Goal: Book appointment/travel/reservation

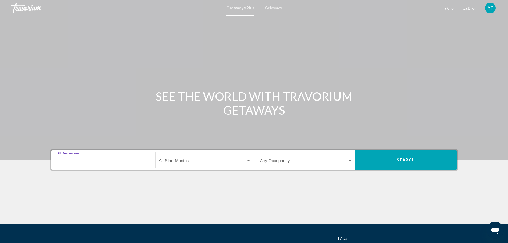
click at [95, 160] on input "Destination All Destinations" at bounding box center [103, 162] width 92 height 5
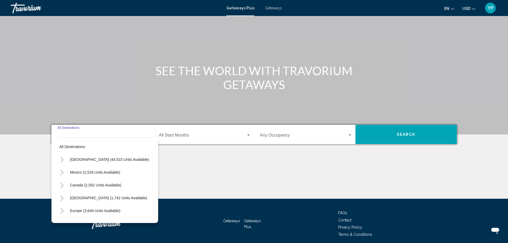
scroll to position [47, 0]
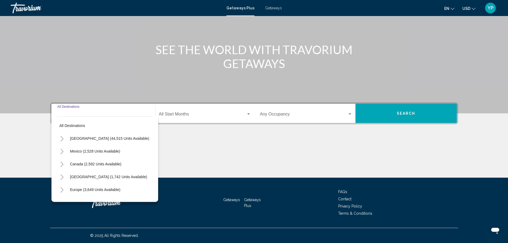
click at [68, 112] on div "Destination All Destinations" at bounding box center [103, 113] width 92 height 17
click at [99, 154] on button "Mexico (2,528 units available)" at bounding box center [96, 151] width 56 height 12
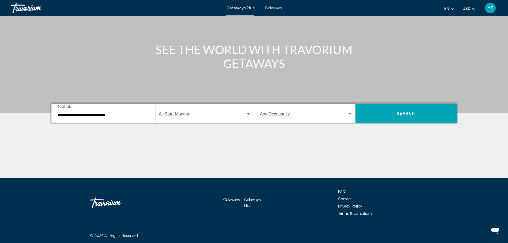
click at [65, 115] on input "**********" at bounding box center [103, 115] width 92 height 5
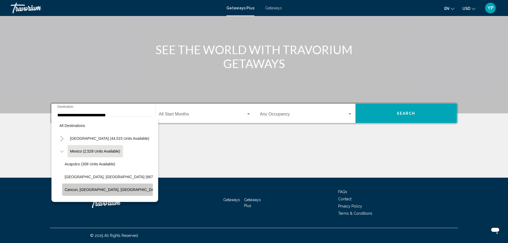
click at [91, 188] on span "Cancun, Cozumel, Riviera Maya (361 units available)" at bounding box center [130, 190] width 130 height 4
type input "**********"
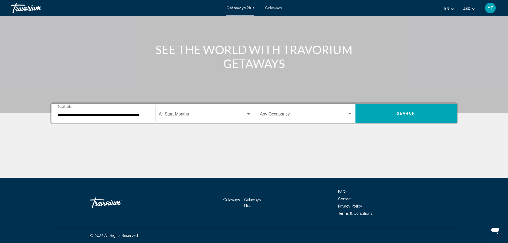
click at [199, 118] on div "Start Month All Start Months" at bounding box center [205, 113] width 92 height 17
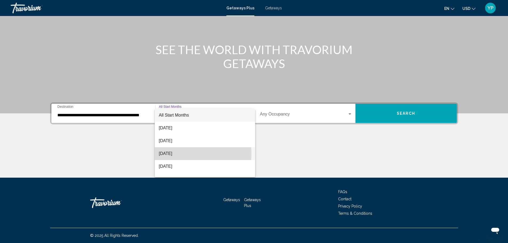
click at [178, 154] on span "October 2025" at bounding box center [205, 153] width 92 height 13
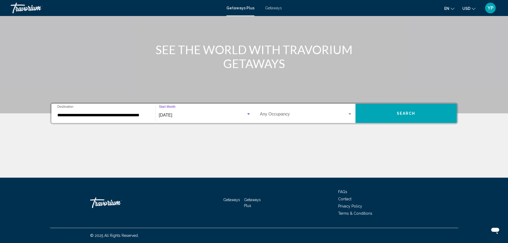
click at [327, 113] on span "Search widget" at bounding box center [304, 115] width 88 height 5
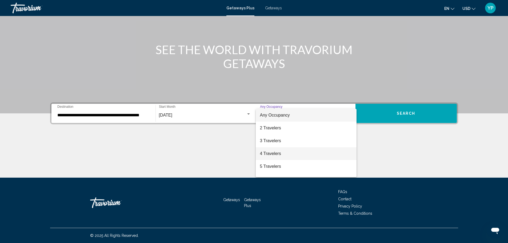
click at [276, 149] on span "4 Travelers" at bounding box center [306, 153] width 92 height 13
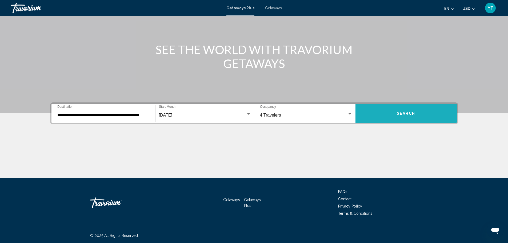
click at [392, 117] on button "Search" at bounding box center [406, 113] width 101 height 19
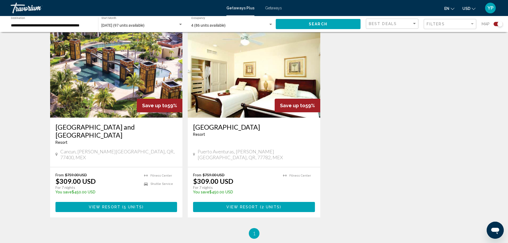
scroll to position [382, 0]
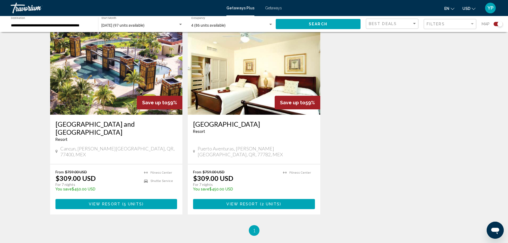
click at [95, 101] on img "Main content" at bounding box center [116, 71] width 133 height 85
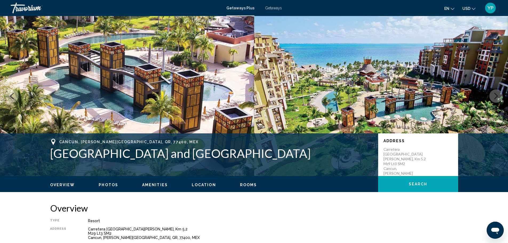
click at [499, 94] on button "Next image" at bounding box center [496, 95] width 13 height 13
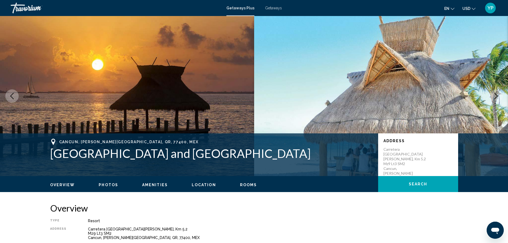
click at [499, 94] on icon "Next image" at bounding box center [496, 96] width 6 height 6
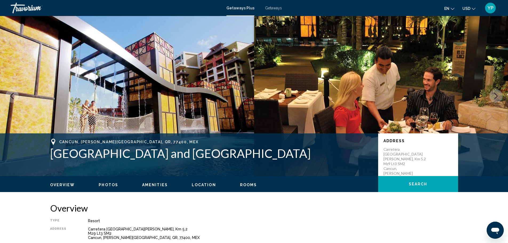
click at [499, 94] on icon "Next image" at bounding box center [496, 96] width 6 height 6
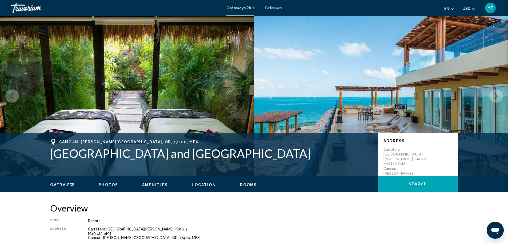
click at [500, 94] on button "Next image" at bounding box center [496, 95] width 13 height 13
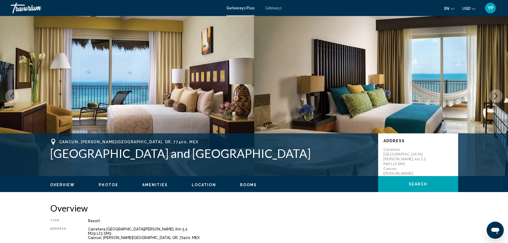
click at [500, 94] on button "Next image" at bounding box center [496, 95] width 13 height 13
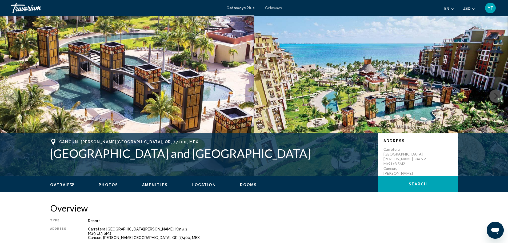
click at [500, 94] on button "Next image" at bounding box center [496, 95] width 13 height 13
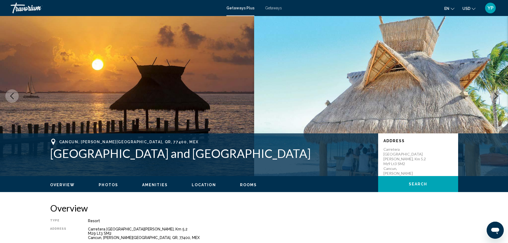
click at [500, 94] on button "Next image" at bounding box center [496, 95] width 13 height 13
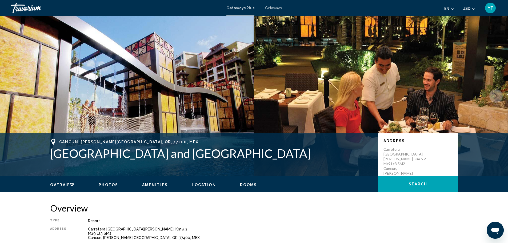
click at [500, 94] on button "Next image" at bounding box center [496, 95] width 13 height 13
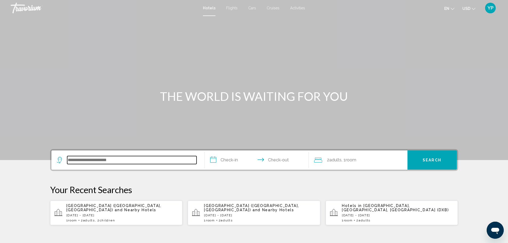
click at [93, 162] on input "Search widget" at bounding box center [131, 160] width 129 height 8
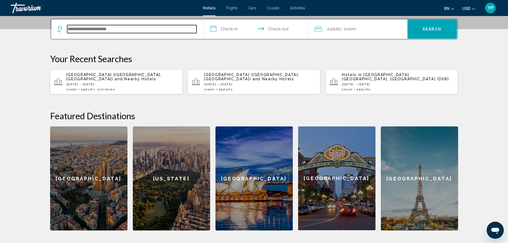
scroll to position [132, 0]
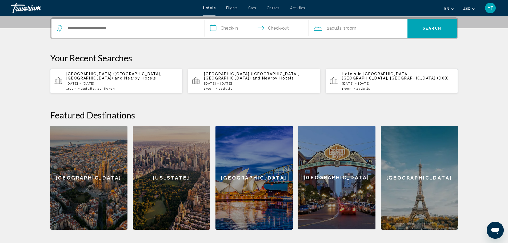
click at [131, 82] on p "[DATE] - [DATE]" at bounding box center [122, 84] width 112 height 4
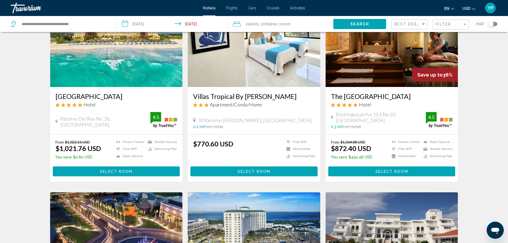
scroll to position [58, 0]
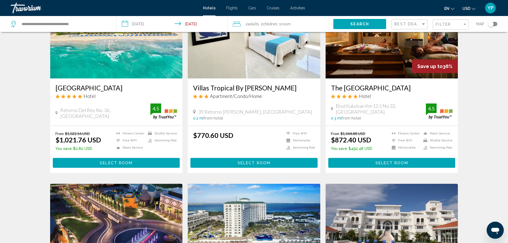
click at [133, 65] on img "Main content" at bounding box center [116, 35] width 133 height 85
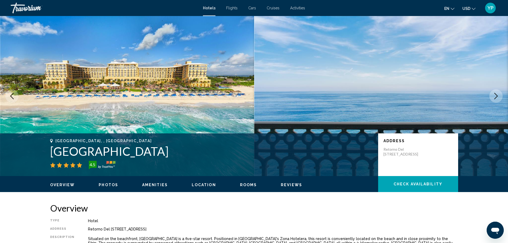
scroll to position [1, 0]
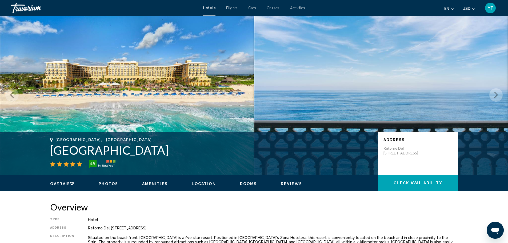
click at [496, 95] on icon "Next image" at bounding box center [496, 95] width 6 height 6
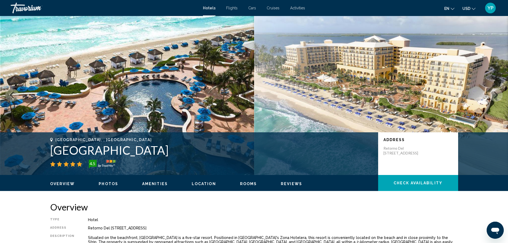
click at [496, 95] on icon "Next image" at bounding box center [496, 95] width 6 height 6
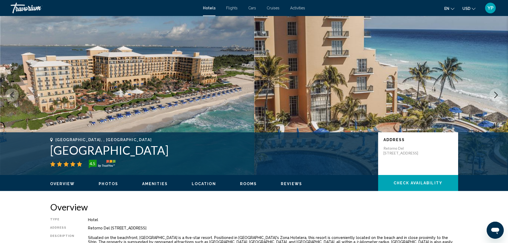
click at [496, 95] on icon "Next image" at bounding box center [496, 95] width 6 height 6
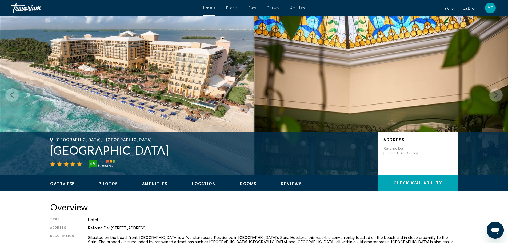
click at [496, 95] on icon "Next image" at bounding box center [496, 95] width 6 height 6
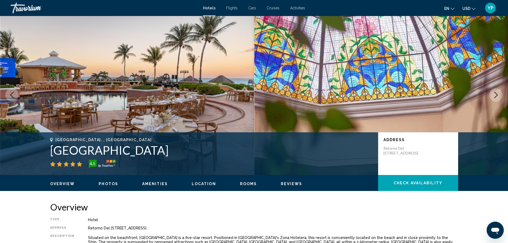
click at [496, 95] on icon "Next image" at bounding box center [496, 95] width 6 height 6
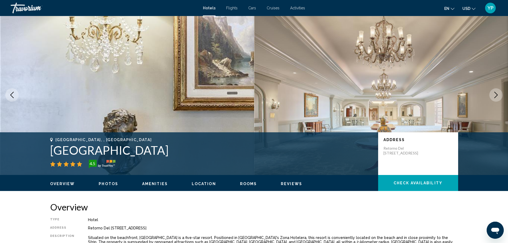
click at [496, 95] on icon "Next image" at bounding box center [496, 95] width 6 height 6
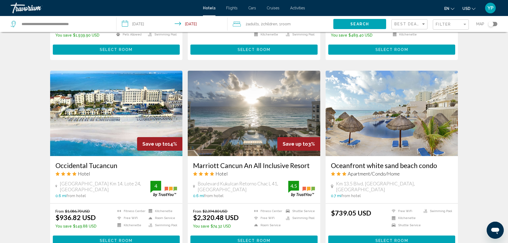
scroll to position [345, 0]
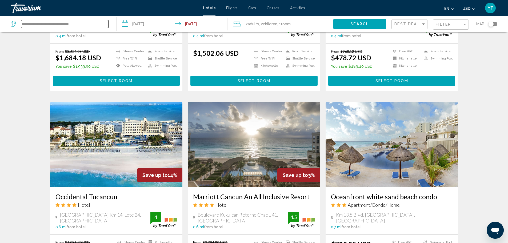
click at [68, 26] on input "**********" at bounding box center [64, 24] width 87 height 8
drag, startPoint x: 96, startPoint y: 25, endPoint x: 0, endPoint y: 29, distance: 96.4
click at [0, 29] on app-destination-search "**********" at bounding box center [58, 24] width 117 height 16
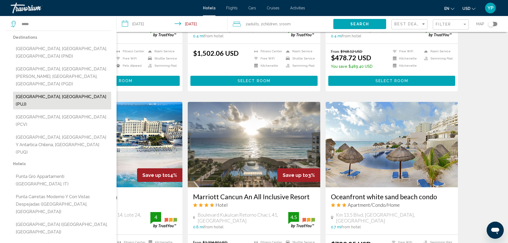
click at [66, 92] on button "[GEOGRAPHIC_DATA], [GEOGRAPHIC_DATA] (PUJ)" at bounding box center [62, 101] width 98 height 18
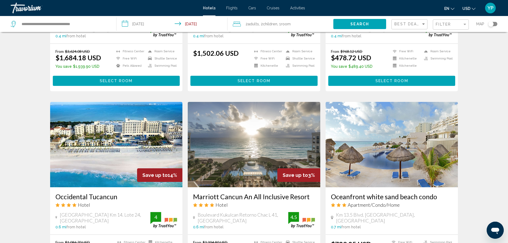
click at [365, 23] on span "Search" at bounding box center [360, 24] width 19 height 4
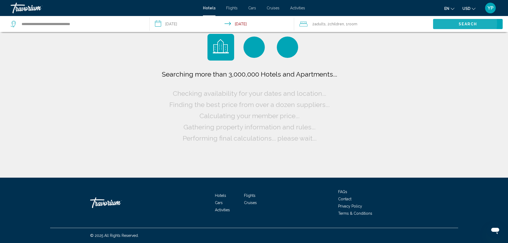
scroll to position [0, 0]
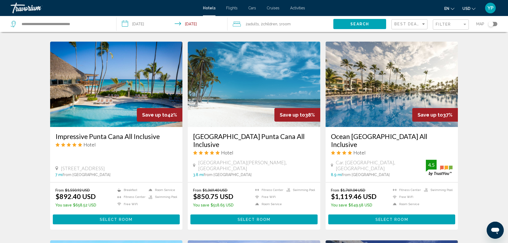
scroll to position [182, 0]
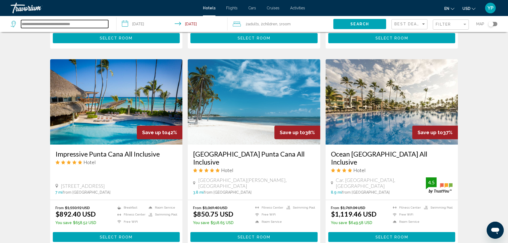
click at [90, 25] on input "**********" at bounding box center [64, 24] width 87 height 8
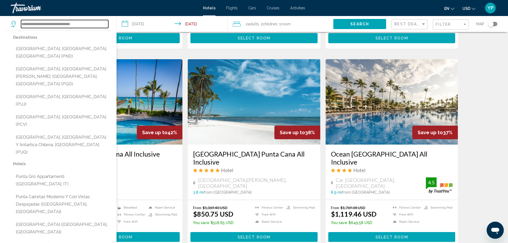
drag, startPoint x: 90, startPoint y: 25, endPoint x: 0, endPoint y: 33, distance: 90.6
click at [11, 32] on div "**********" at bounding box center [61, 24] width 100 height 16
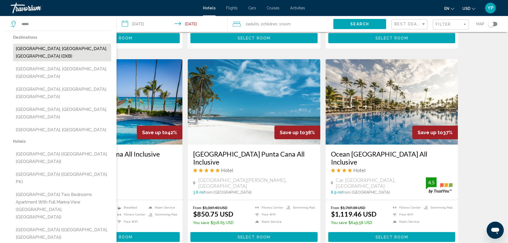
click at [34, 48] on button "[GEOGRAPHIC_DATA], [GEOGRAPHIC_DATA], [GEOGRAPHIC_DATA] (DXB)" at bounding box center [62, 53] width 98 height 18
type input "**********"
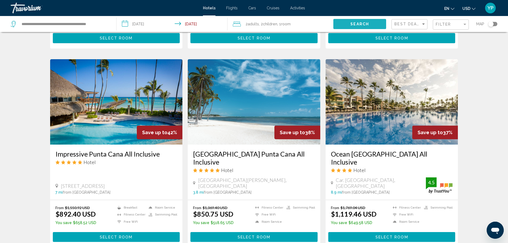
click at [360, 25] on span "Search" at bounding box center [360, 24] width 19 height 4
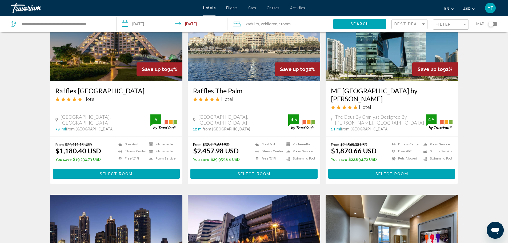
scroll to position [57, 0]
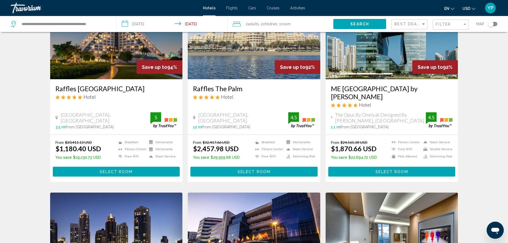
click at [107, 70] on img "Main content" at bounding box center [116, 36] width 133 height 85
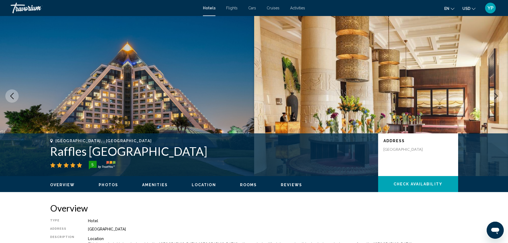
click at [500, 93] on button "Next image" at bounding box center [496, 95] width 13 height 13
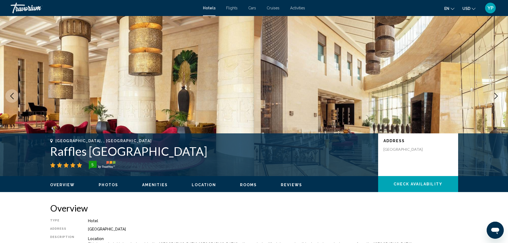
click at [500, 93] on button "Next image" at bounding box center [496, 95] width 13 height 13
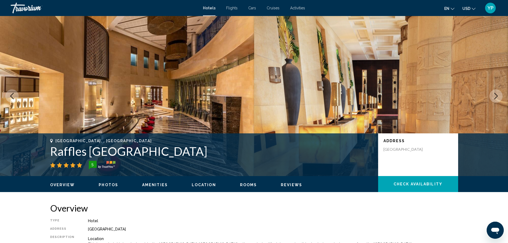
click at [500, 93] on button "Next image" at bounding box center [496, 95] width 13 height 13
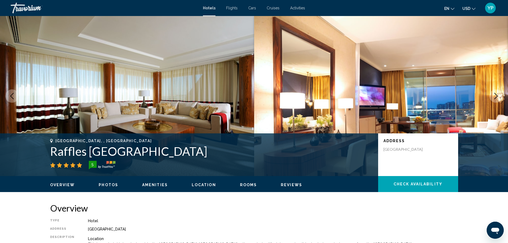
click at [500, 93] on button "Next image" at bounding box center [496, 95] width 13 height 13
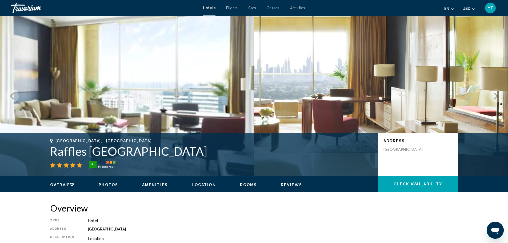
click at [500, 93] on button "Next image" at bounding box center [496, 95] width 13 height 13
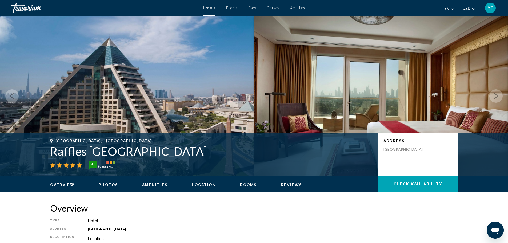
click at [500, 93] on button "Next image" at bounding box center [496, 95] width 13 height 13
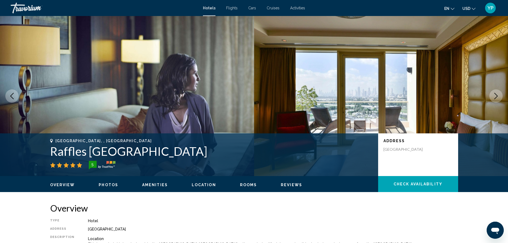
click at [500, 93] on button "Next image" at bounding box center [496, 95] width 13 height 13
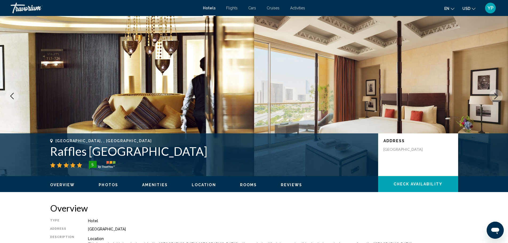
click at [500, 93] on button "Next image" at bounding box center [496, 95] width 13 height 13
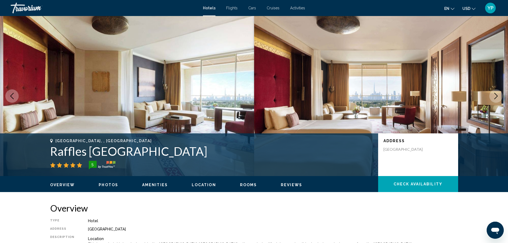
click at [500, 93] on button "Next image" at bounding box center [496, 95] width 13 height 13
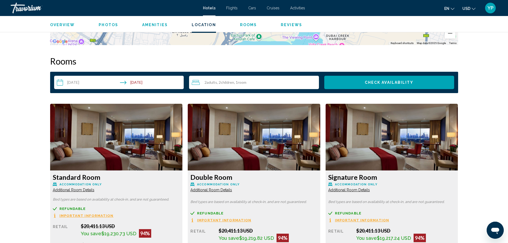
scroll to position [630, 0]
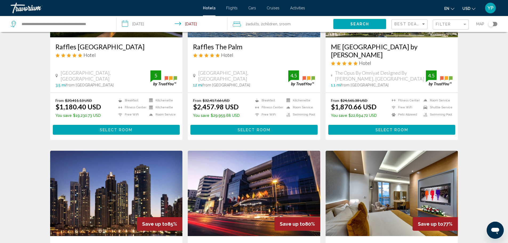
scroll to position [46, 0]
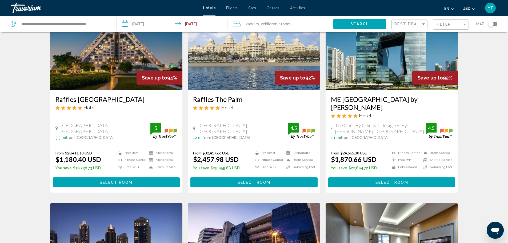
click at [151, 24] on input "**********" at bounding box center [173, 25] width 113 height 18
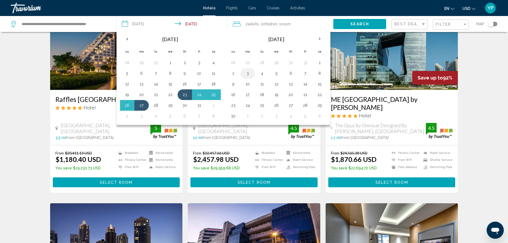
click at [246, 76] on button "3" at bounding box center [248, 73] width 9 height 7
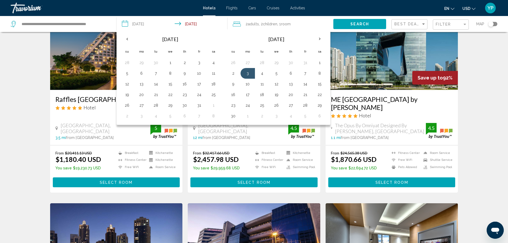
click at [196, 23] on input "**********" at bounding box center [173, 25] width 113 height 18
click at [197, 23] on input "**********" at bounding box center [173, 25] width 113 height 18
click at [306, 73] on button "7" at bounding box center [305, 73] width 9 height 7
type input "**********"
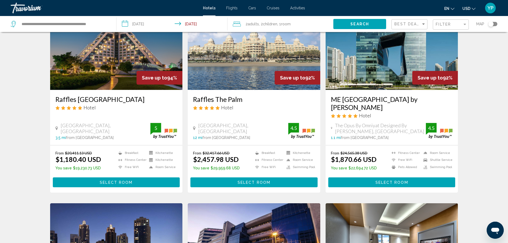
click at [351, 26] on span "Search" at bounding box center [360, 24] width 19 height 4
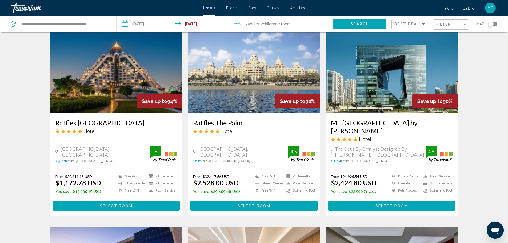
scroll to position [0, 0]
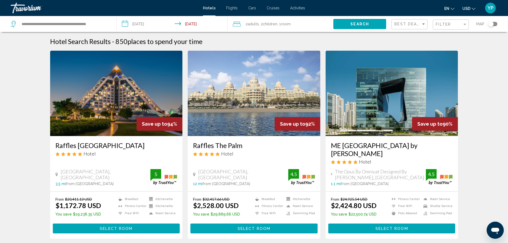
click at [261, 110] on img "Main content" at bounding box center [254, 93] width 133 height 85
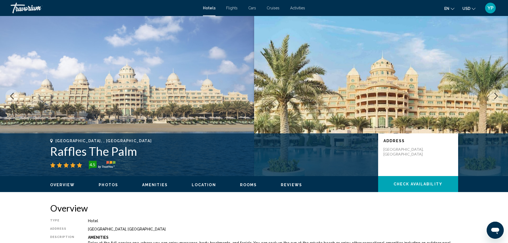
click at [498, 94] on icon "Next image" at bounding box center [496, 96] width 6 height 6
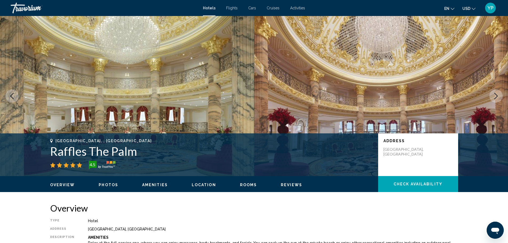
click at [498, 94] on icon "Next image" at bounding box center [496, 96] width 6 height 6
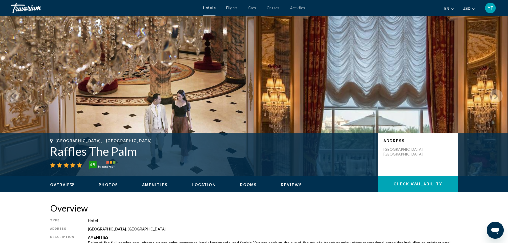
click at [498, 94] on icon "Next image" at bounding box center [496, 96] width 6 height 6
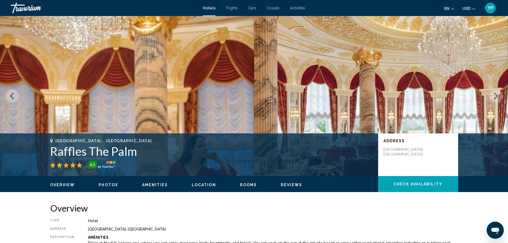
click at [498, 94] on icon "Next image" at bounding box center [496, 96] width 6 height 6
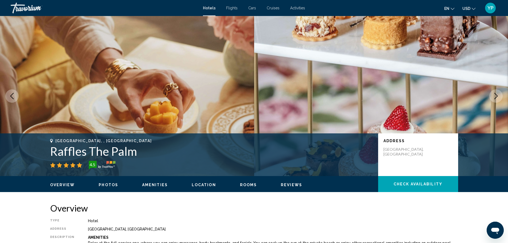
click at [498, 94] on icon "Next image" at bounding box center [496, 96] width 6 height 6
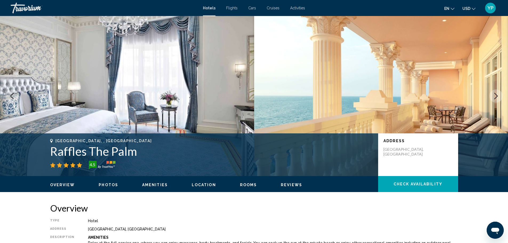
click at [498, 94] on icon "Next image" at bounding box center [496, 96] width 6 height 6
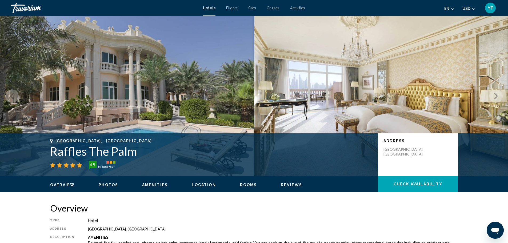
click at [498, 94] on icon "Next image" at bounding box center [496, 96] width 6 height 6
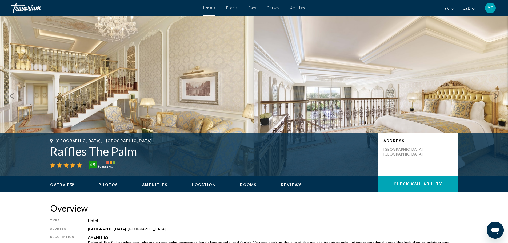
click at [498, 94] on icon "Next image" at bounding box center [496, 96] width 6 height 6
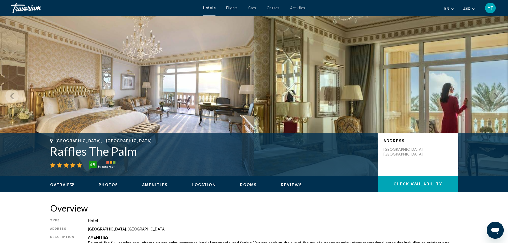
click at [498, 94] on icon "Next image" at bounding box center [496, 96] width 6 height 6
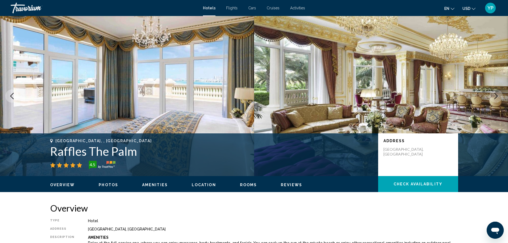
click at [498, 94] on icon "Next image" at bounding box center [496, 96] width 6 height 6
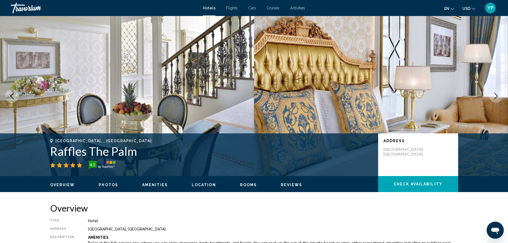
click at [498, 94] on icon "Next image" at bounding box center [496, 96] width 6 height 6
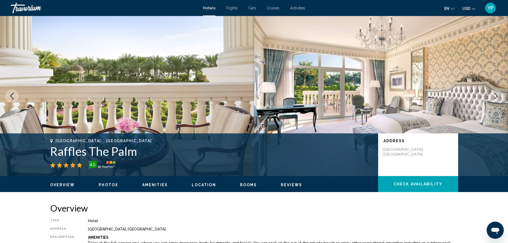
click at [498, 95] on icon "Next image" at bounding box center [496, 96] width 6 height 6
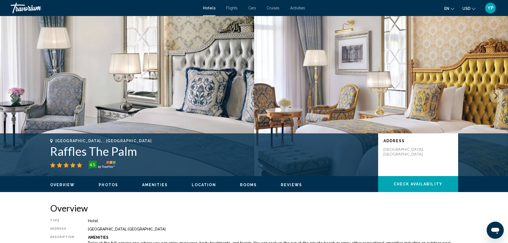
click at [300, 9] on span "Activities" at bounding box center [297, 8] width 15 height 4
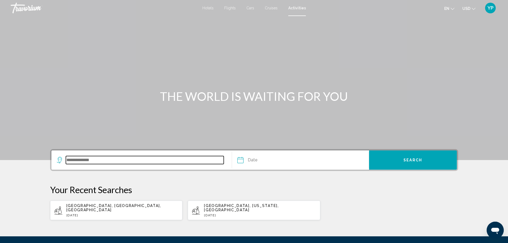
click at [134, 163] on input "Search widget" at bounding box center [145, 160] width 158 height 8
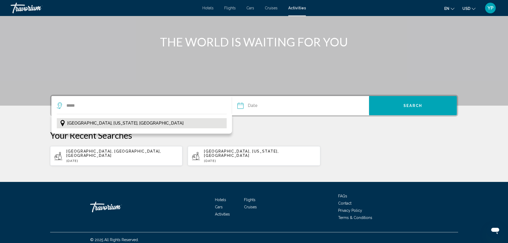
click at [81, 124] on span "[GEOGRAPHIC_DATA], [US_STATE], [GEOGRAPHIC_DATA]" at bounding box center [125, 123] width 116 height 7
type input "**********"
click at [250, 105] on input "Date" at bounding box center [270, 106] width 68 height 21
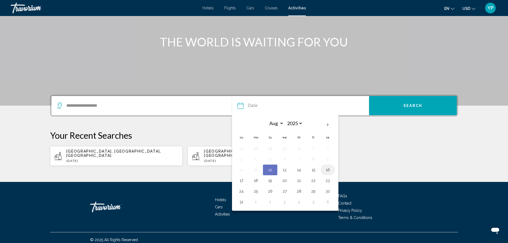
click at [326, 171] on button "16" at bounding box center [328, 169] width 9 height 7
type input "**********"
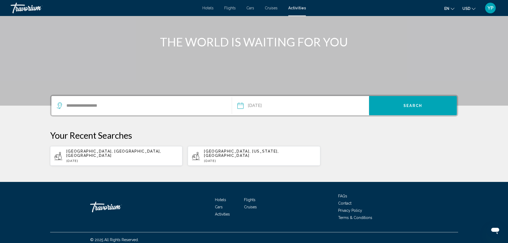
click at [399, 112] on button "Search" at bounding box center [413, 105] width 88 height 19
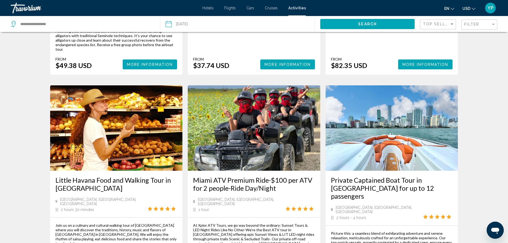
scroll to position [729, 0]
